Goal: Check status

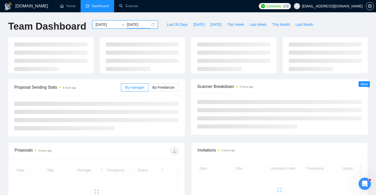
click at [138, 25] on input "[DATE]" at bounding box center [138, 25] width 23 height 6
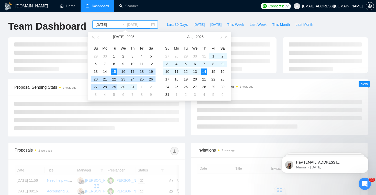
type input "[DATE]"
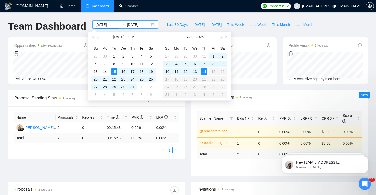
click at [108, 25] on input "[DATE]" at bounding box center [106, 25] width 23 height 6
type input "[DATE]"
click at [177, 72] on div "11" at bounding box center [176, 72] width 6 height 6
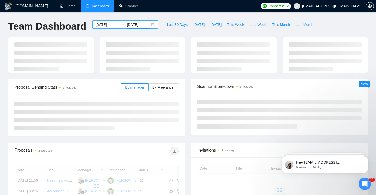
click at [144, 24] on input "[DATE]" at bounding box center [138, 25] width 23 height 6
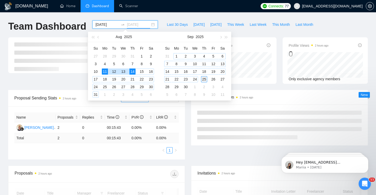
type input "[DATE]"
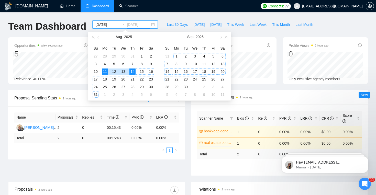
click at [205, 80] on div "25" at bounding box center [204, 79] width 6 height 6
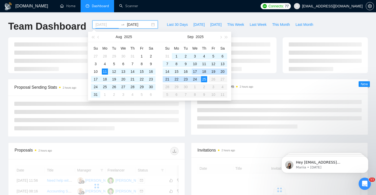
type input "[DATE]"
click at [185, 17] on div "[DOMAIN_NAME] Home Dashboard Scanner Connects: 77 [EMAIL_ADDRESS][DOMAIN_NAME] …" at bounding box center [188, 134] width 376 height 268
